Goal: Submit feedback/report problem: Submit feedback/report problem

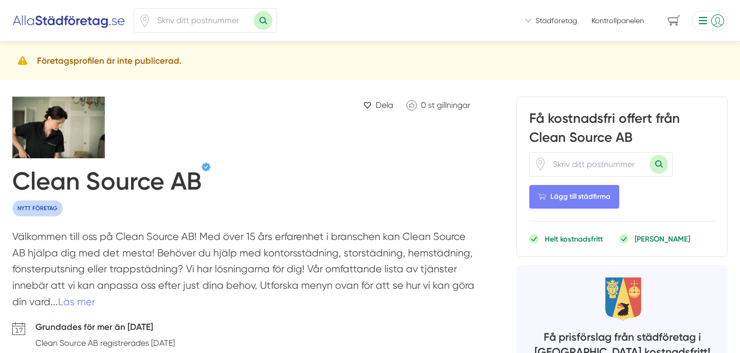
click at [69, 60] on h5 "Företagsprofilen är inte publicerad." at bounding box center [109, 61] width 144 height 14
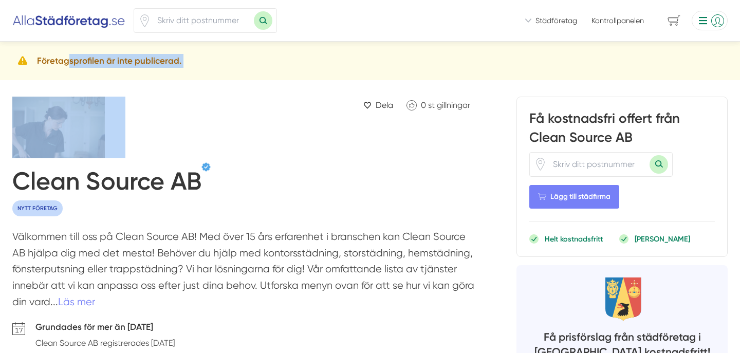
copy div "Företagsprofilen är inte publicerad."
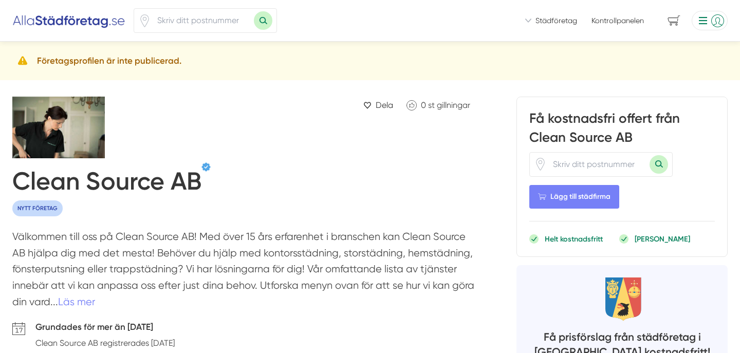
click at [713, 21] on li at bounding box center [707, 21] width 40 height 20
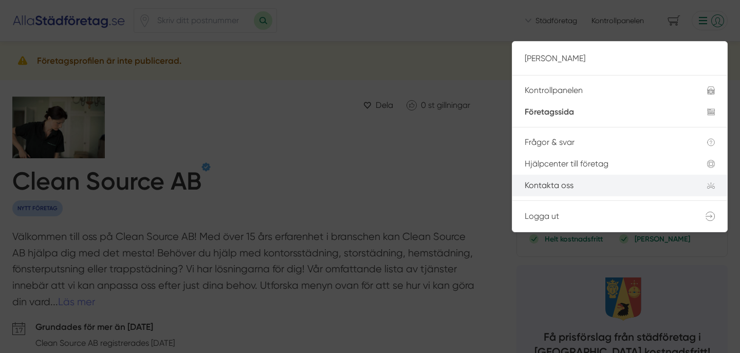
click at [573, 177] on li "Kontakta oss" at bounding box center [619, 186] width 215 height 22
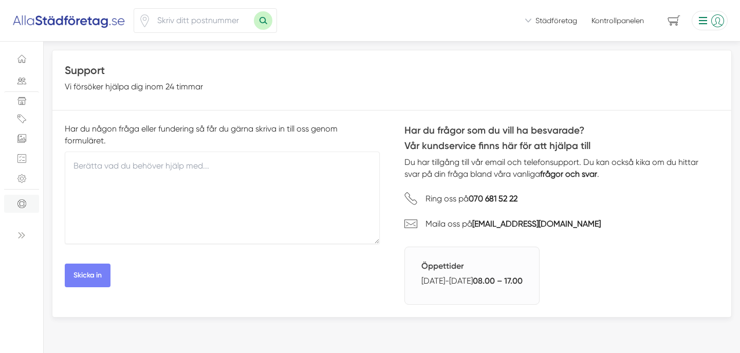
click at [162, 180] on textarea "Övrig information" at bounding box center [222, 198] width 315 height 92
paste textarea "Hej! Vi har precis verifierat vårt företag på er webbplats och lagt till både b…"
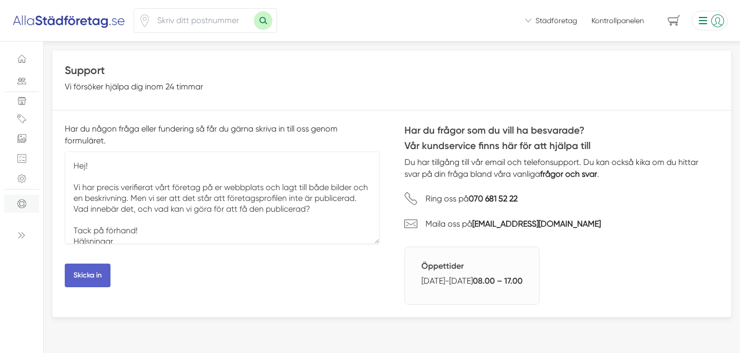
type textarea "Hej! Vi har precis verifierat vårt företag på er webbplats och lagt till både b…"
click at [89, 279] on button "Skicka in" at bounding box center [88, 276] width 46 height 24
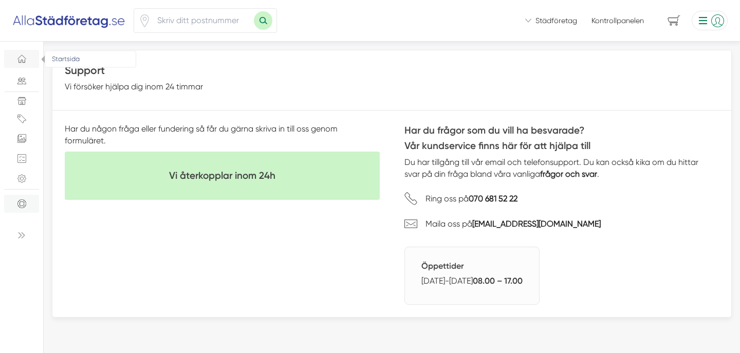
click at [27, 64] on link "Startsida" at bounding box center [21, 59] width 35 height 18
